Goal: Task Accomplishment & Management: Use online tool/utility

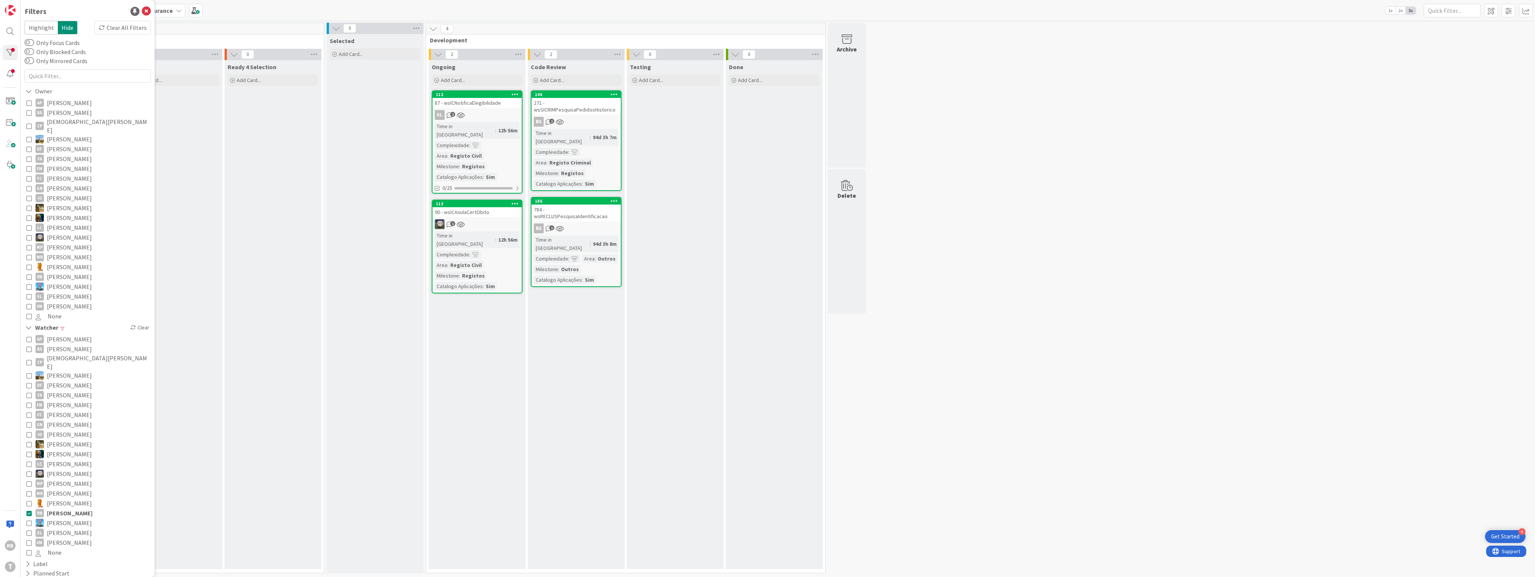
click at [30, 274] on icon at bounding box center [28, 276] width 5 height 5
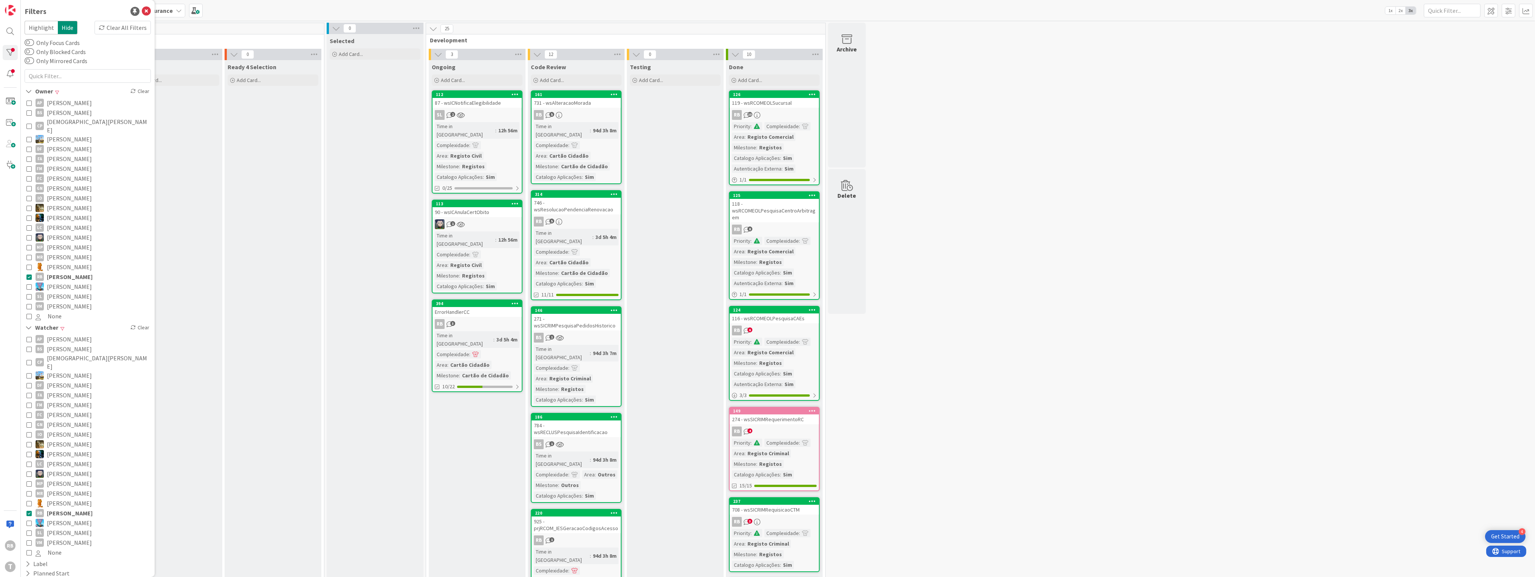
click at [495, 321] on div "3d 5h 4m" at bounding box center [507, 339] width 25 height 8
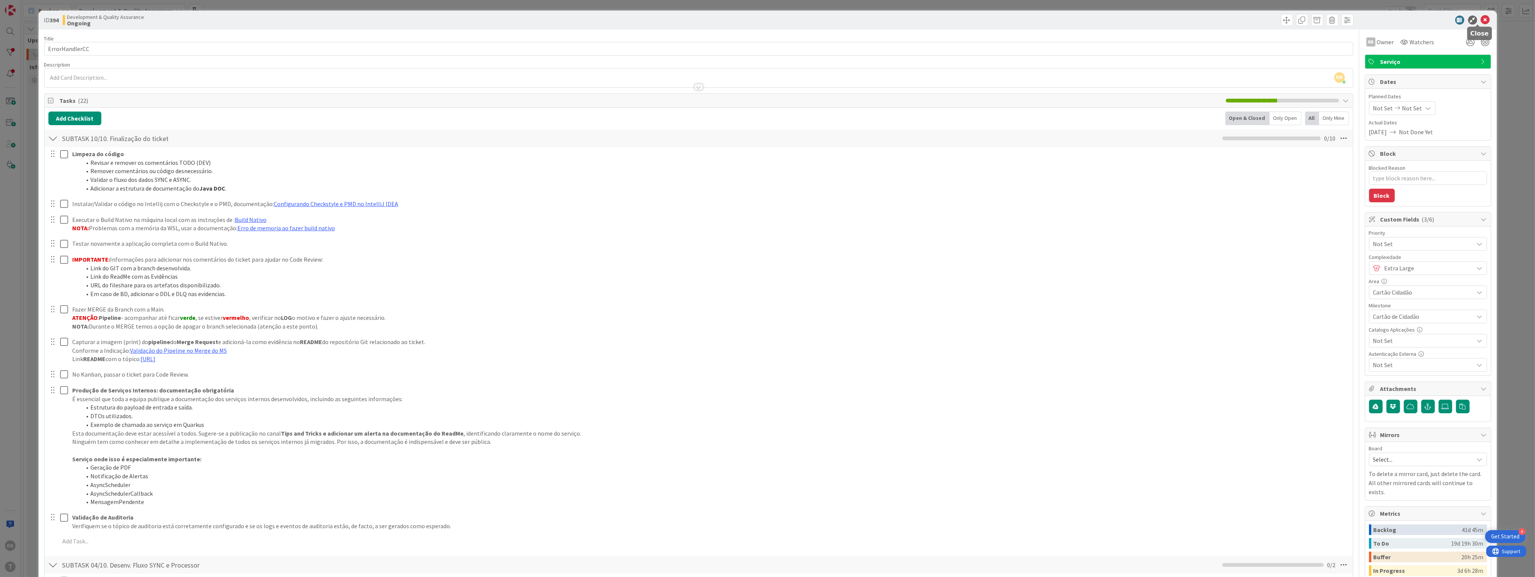
click at [685, 21] on icon at bounding box center [1485, 20] width 9 height 9
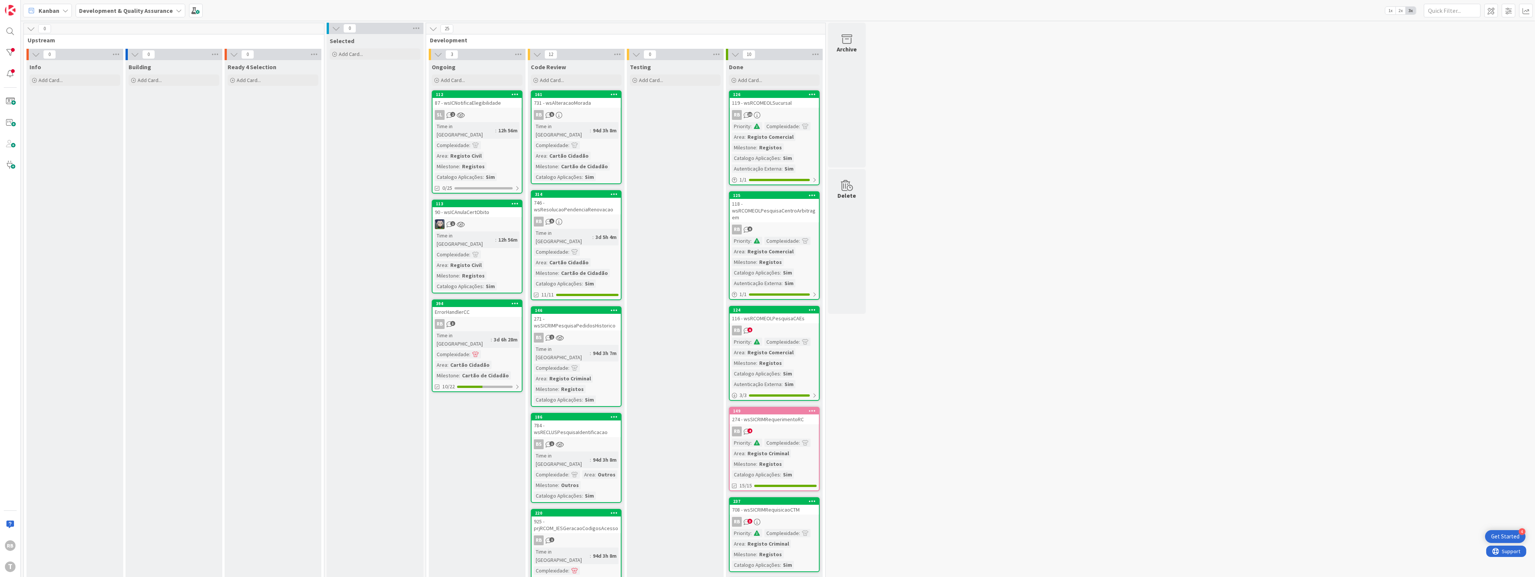
click at [484, 319] on div "RB 3" at bounding box center [477, 324] width 89 height 10
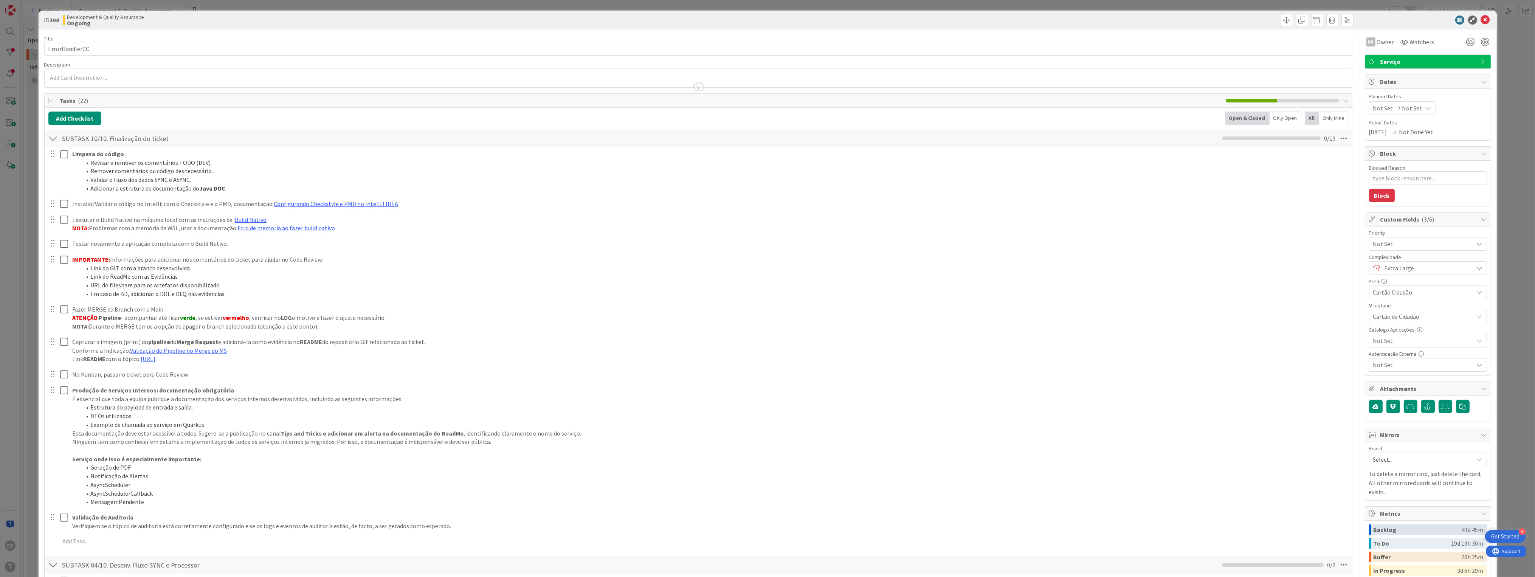
type textarea "x"
click at [685, 19] on icon at bounding box center [1485, 20] width 9 height 9
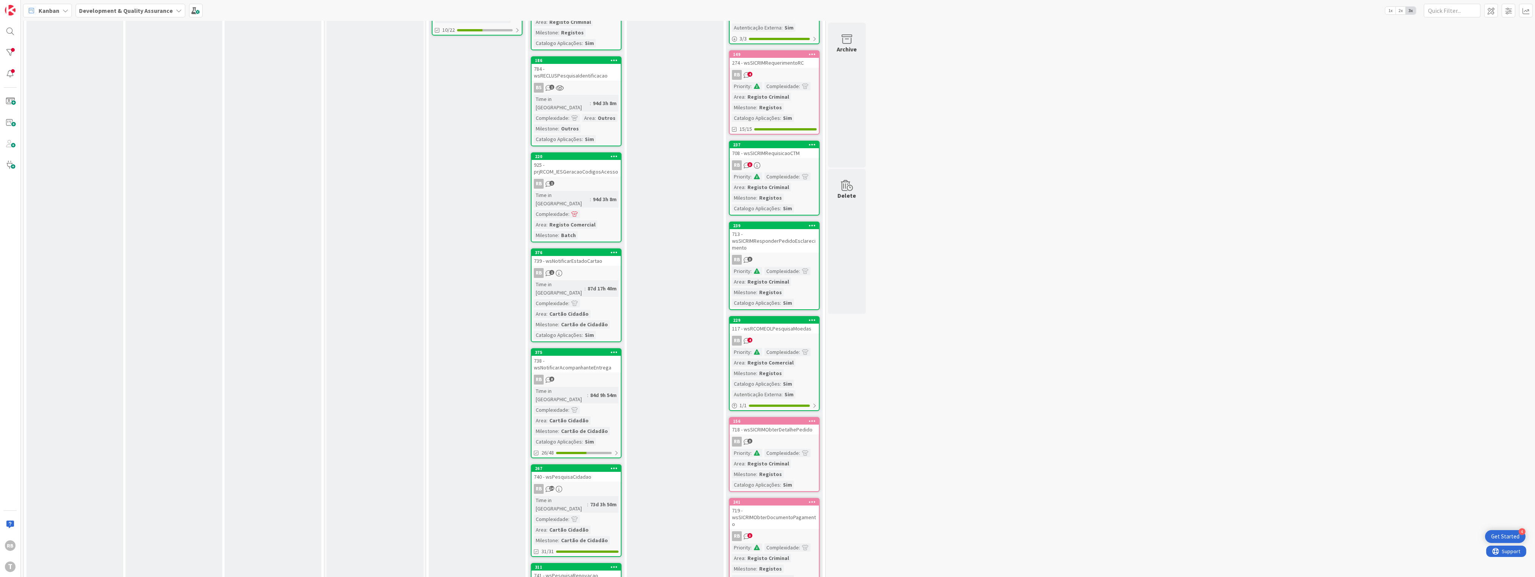
click at [428, 317] on div "3 Ongoing Add Card... 112 87 - wsICNotificaElegibilidade SL 2 Time in Column : …" at bounding box center [477, 247] width 99 height 1111
drag, startPoint x: 702, startPoint y: 230, endPoint x: 686, endPoint y: 230, distance: 16.6
click at [685, 230] on div "Testing Add Card..." at bounding box center [675, 252] width 97 height 1096
